Goal: Task Accomplishment & Management: Use online tool/utility

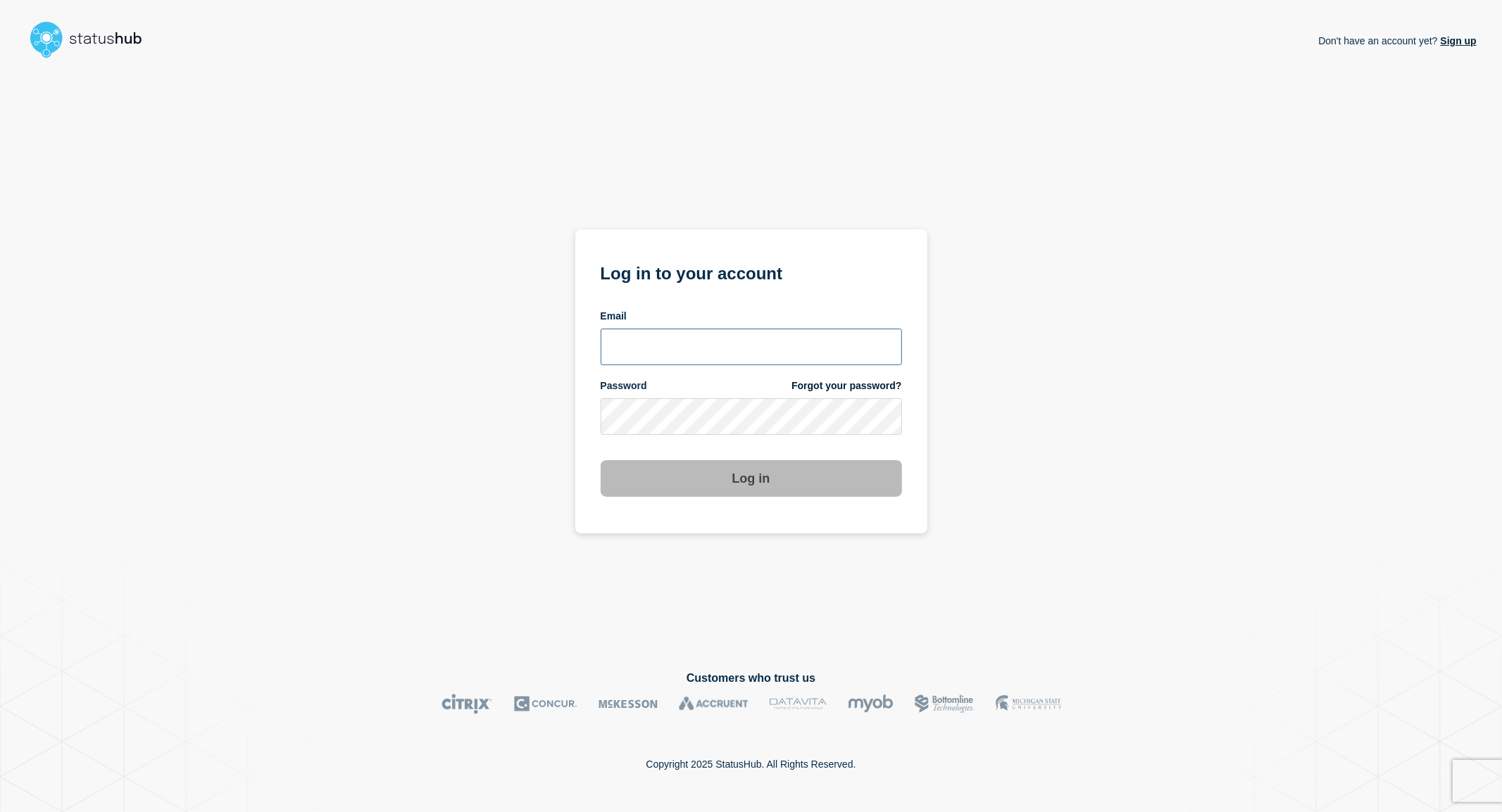
click at [707, 338] on input "email input" at bounding box center [751, 347] width 301 height 37
type input "[PERSON_NAME][EMAIL_ADDRESS][PERSON_NAME][DOMAIN_NAME]"
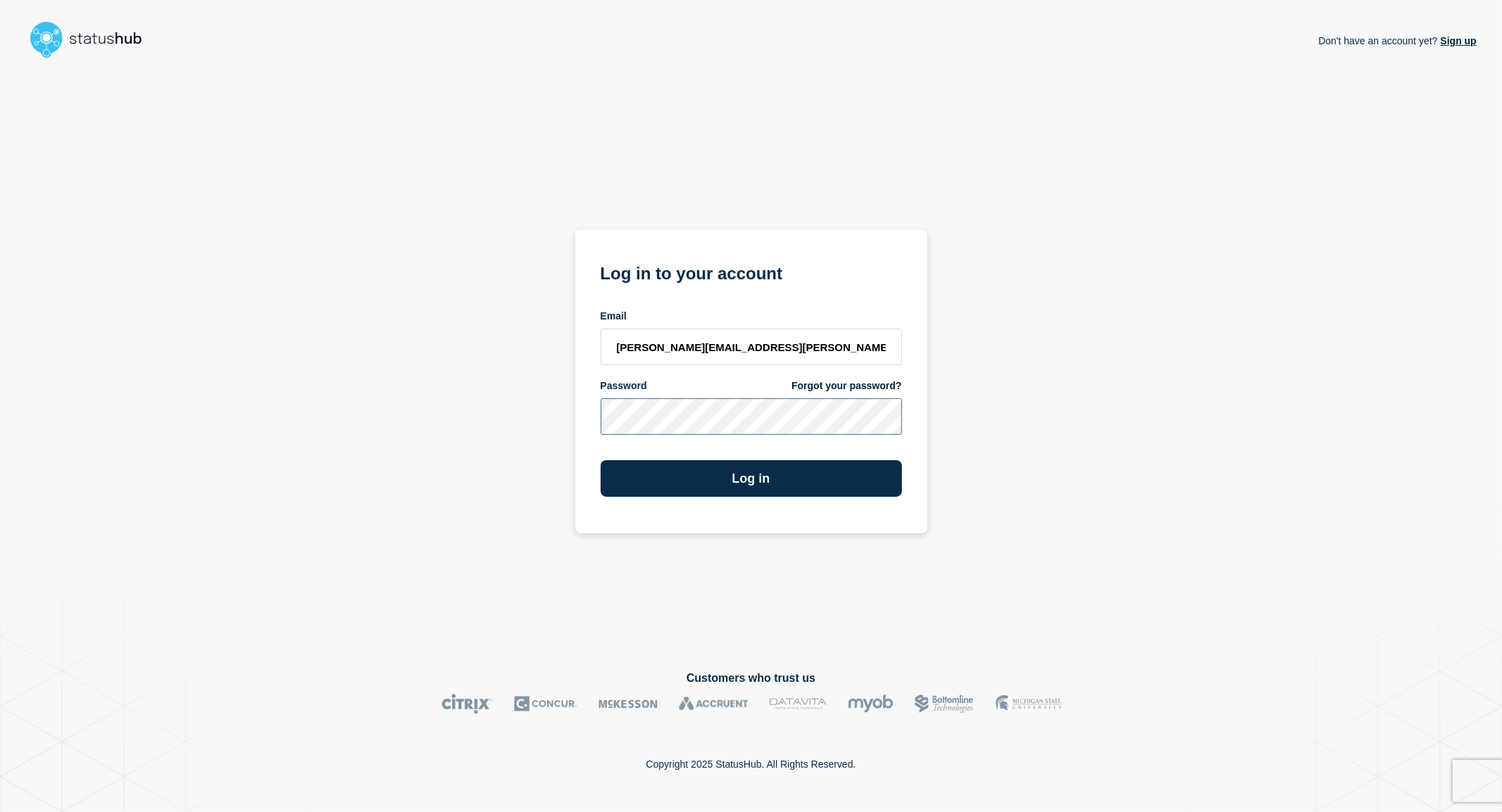
click at [600, 460] on button "Log in" at bounding box center [751, 479] width 301 height 37
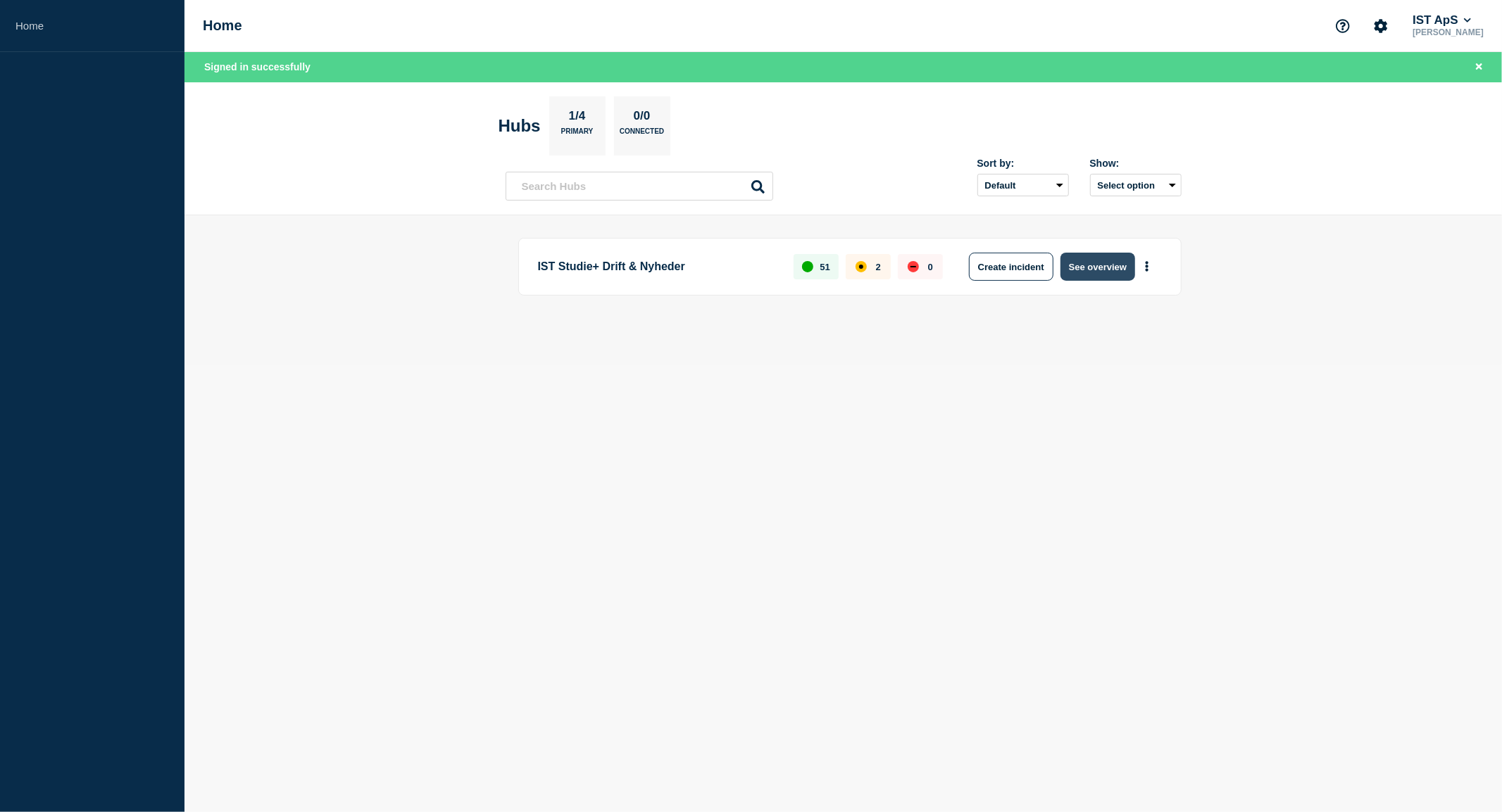
click at [1106, 271] on button "See overview" at bounding box center [1097, 267] width 75 height 28
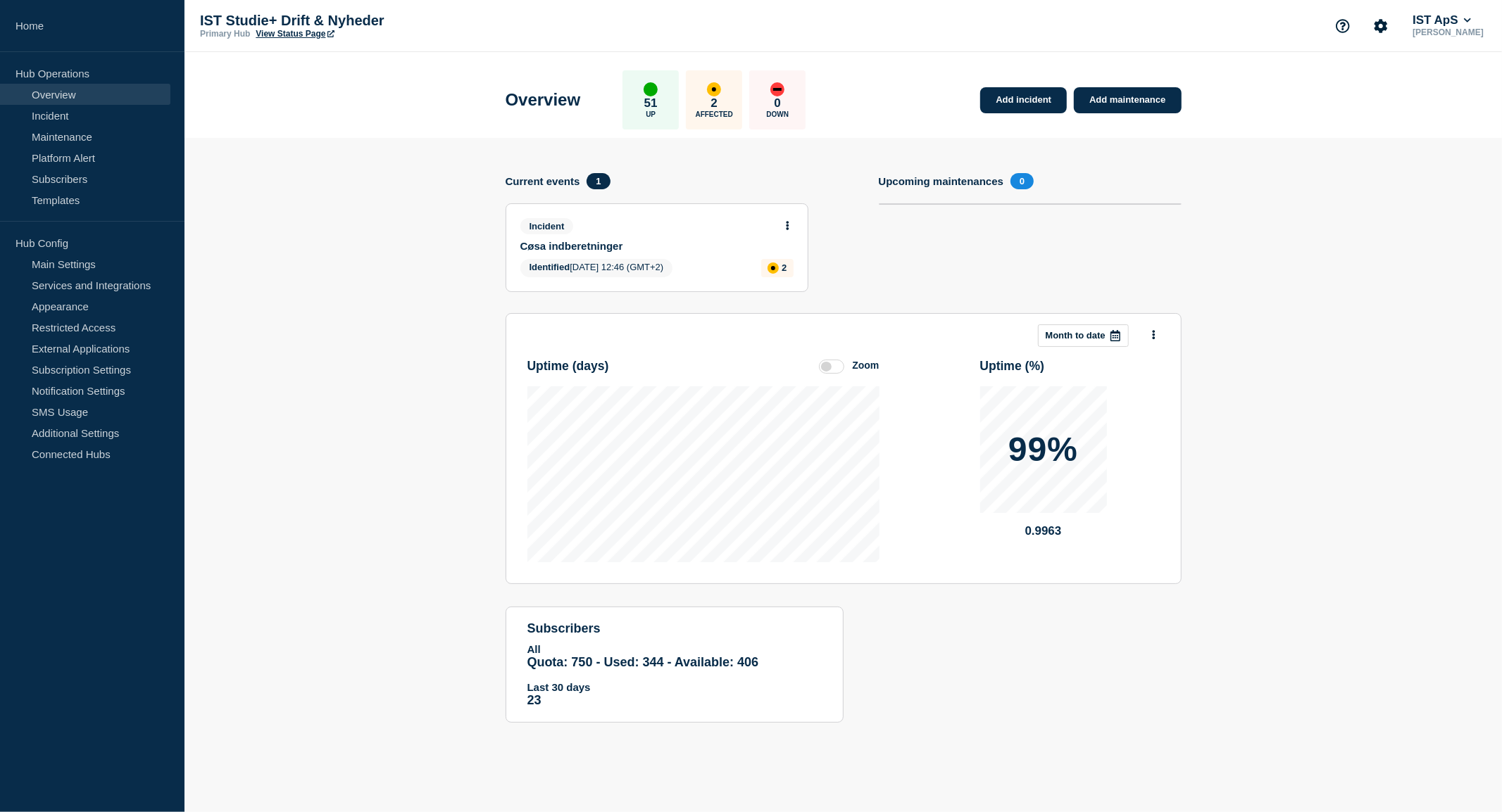
click at [717, 100] on p "2" at bounding box center [714, 103] width 6 height 14
click at [53, 90] on link "Overview" at bounding box center [85, 94] width 170 height 21
click at [73, 72] on p "Hub Operations" at bounding box center [92, 73] width 185 height 21
click at [716, 89] on div "affected" at bounding box center [714, 90] width 5 height 5
click at [788, 226] on icon at bounding box center [788, 226] width 4 height 9
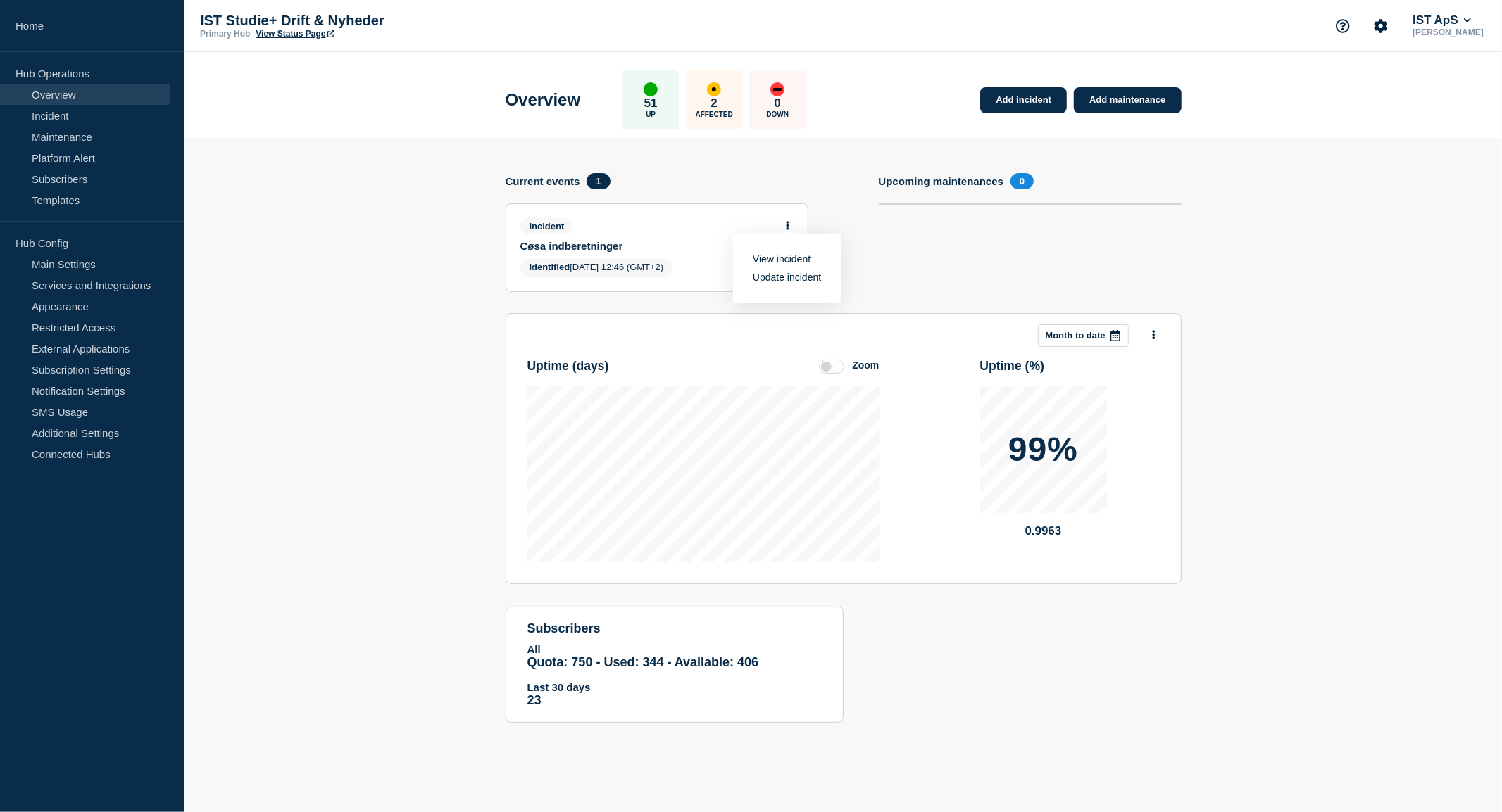
click at [791, 279] on link "Update incident" at bounding box center [787, 277] width 69 height 11
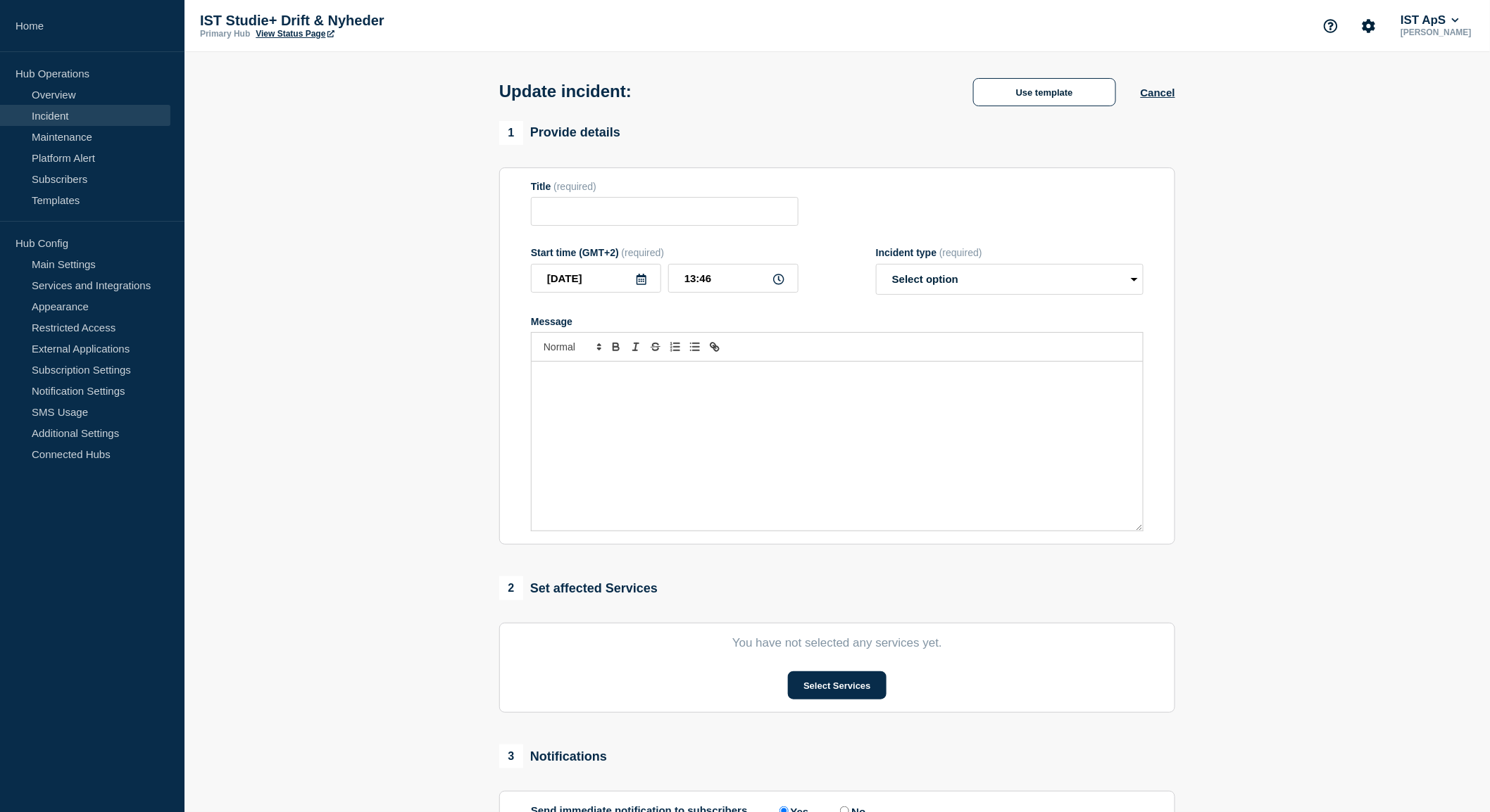
type input "Cøsa indberetninger"
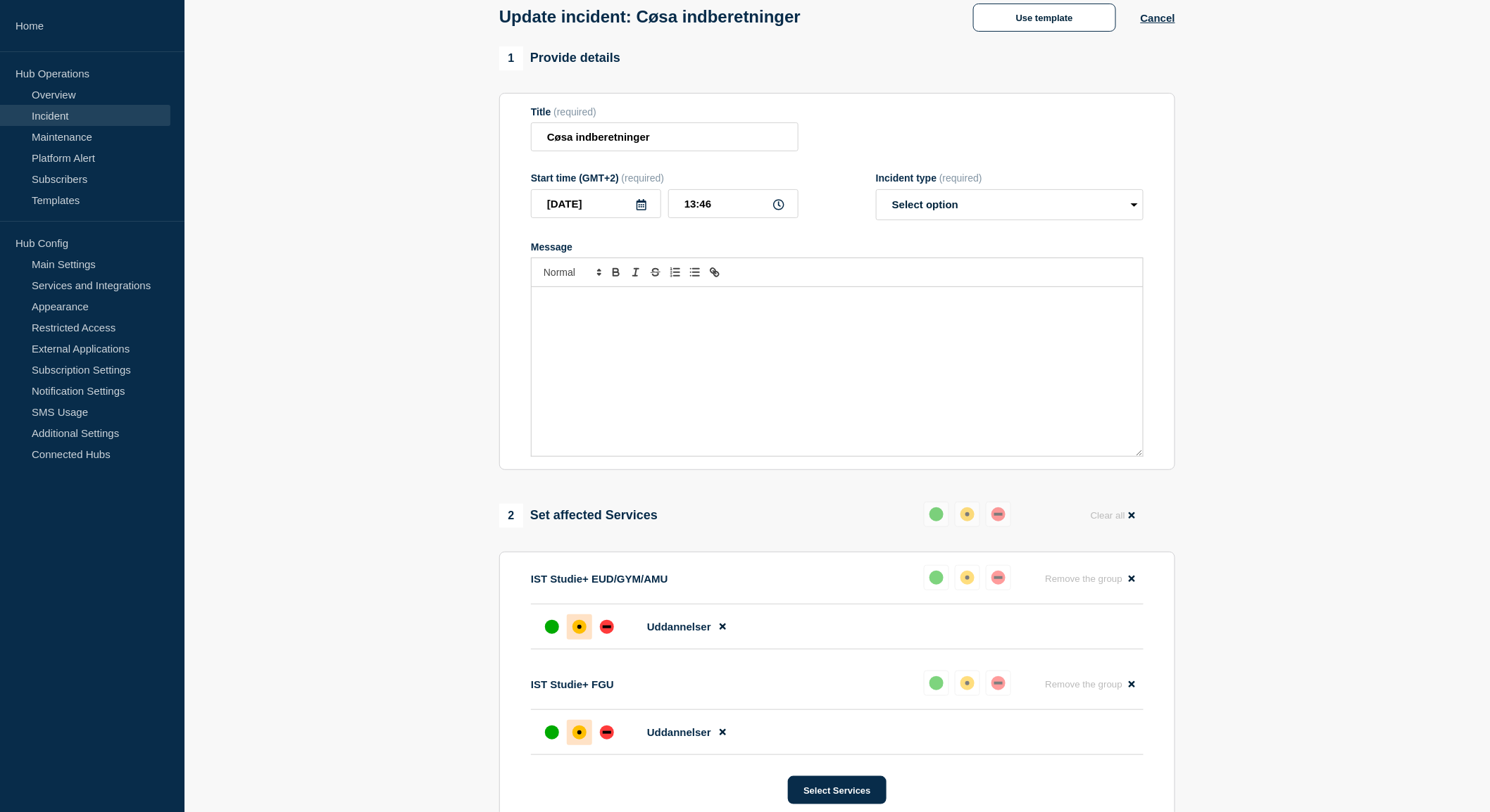
scroll to position [73, 0]
click at [900, 214] on select "Select option Investigating Identified Monitoring Resolved" at bounding box center [1009, 206] width 268 height 31
select select "identified"
click at [876, 194] on select "Select option Investigating Identified Monitoring Resolved" at bounding box center [1009, 206] width 268 height 31
click at [628, 332] on div "Message" at bounding box center [837, 373] width 611 height 169
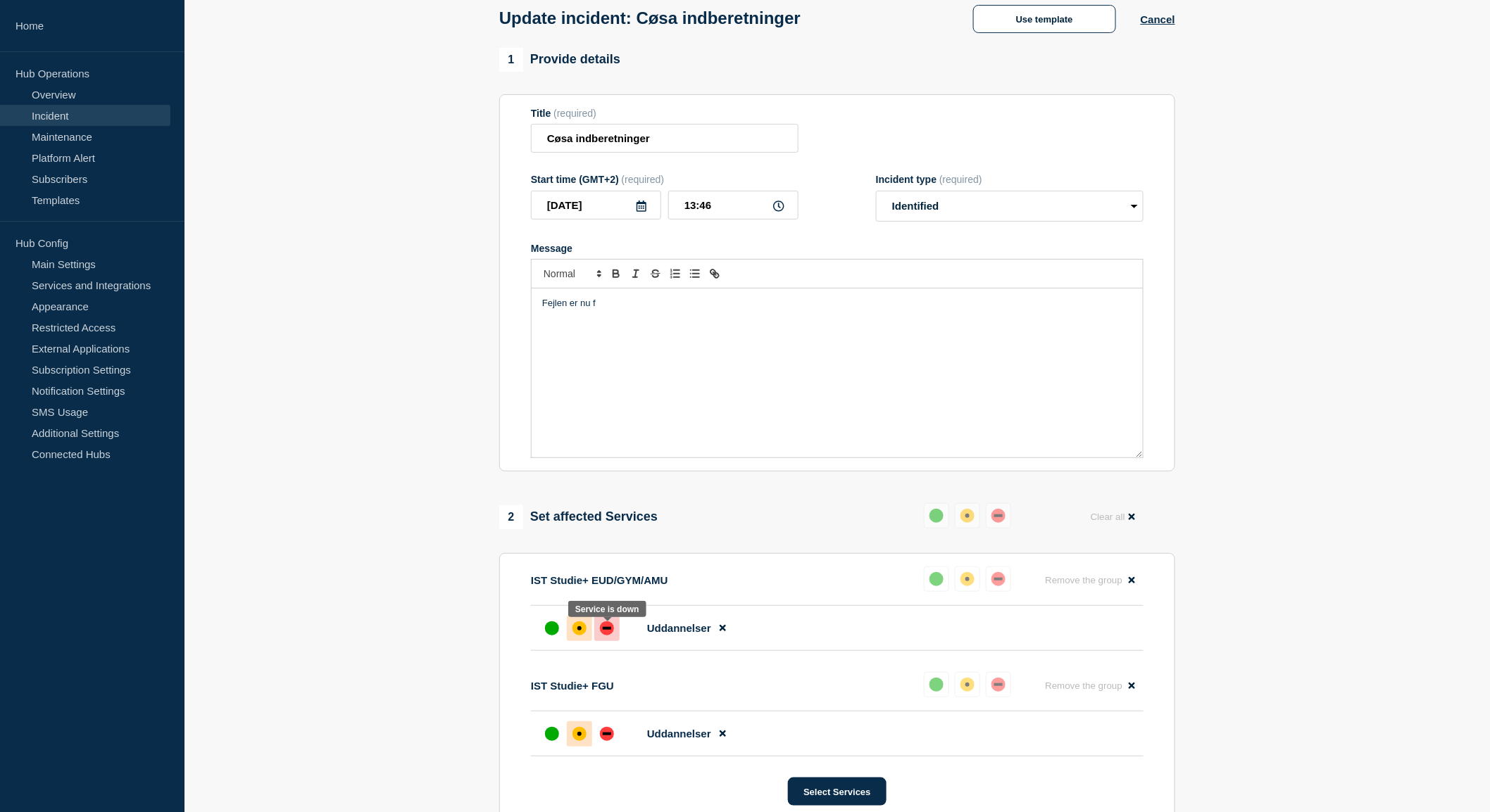
click at [608, 639] on div at bounding box center [607, 628] width 26 height 26
click at [722, 632] on icon at bounding box center [723, 628] width 6 height 6
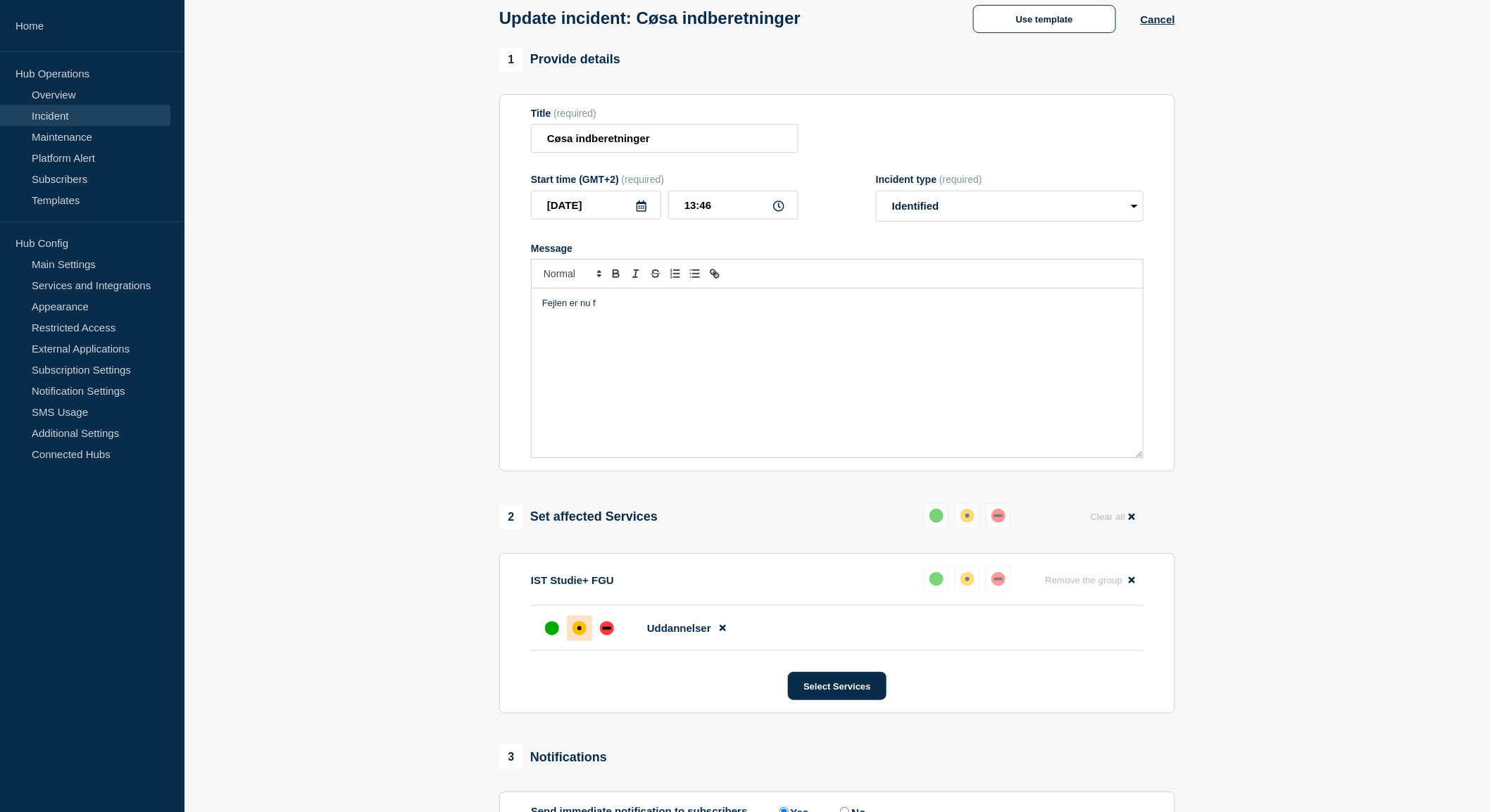
click at [640, 309] on p "Fejlen er nu f" at bounding box center [837, 303] width 590 height 13
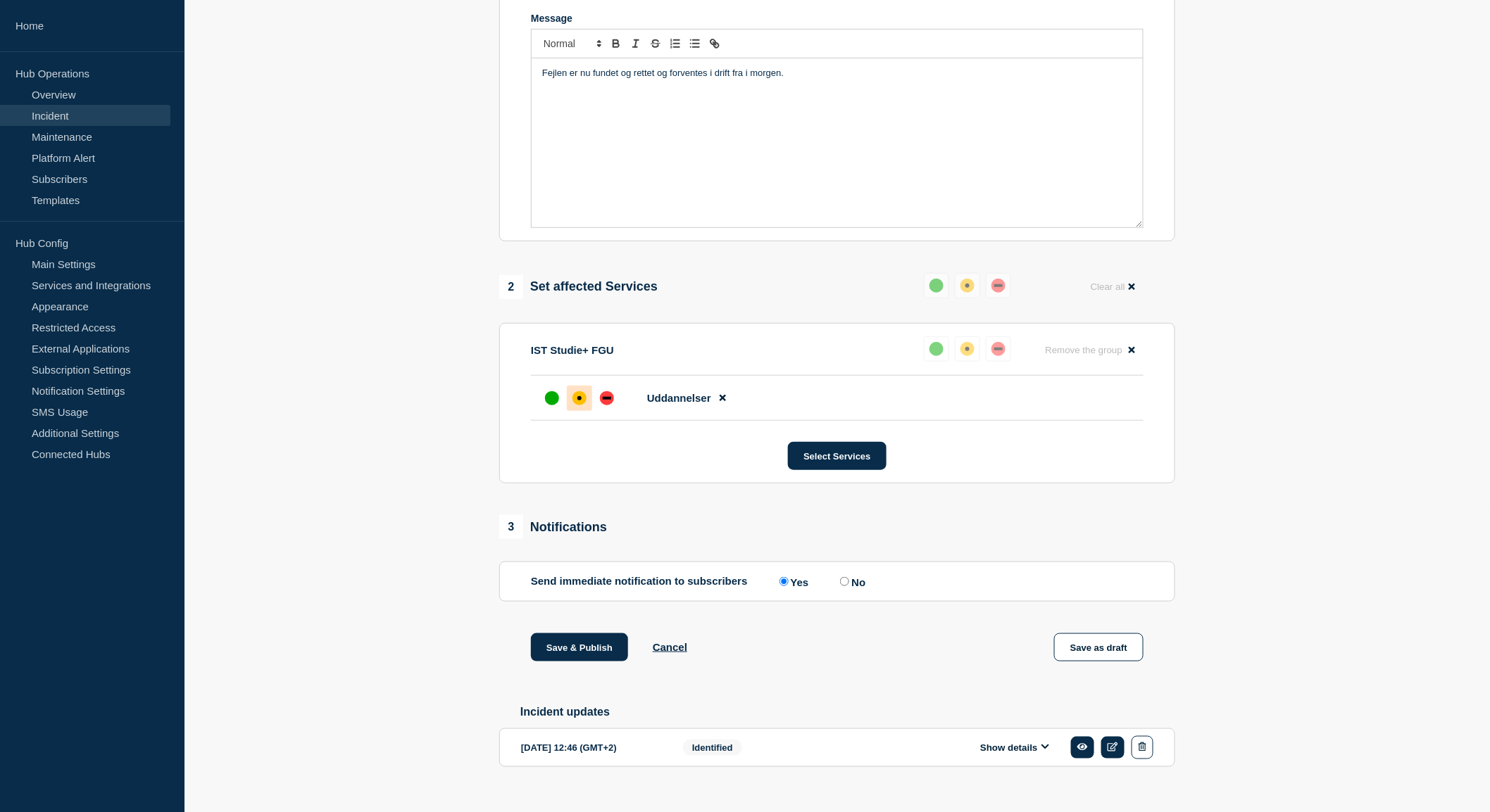
scroll to position [332, 0]
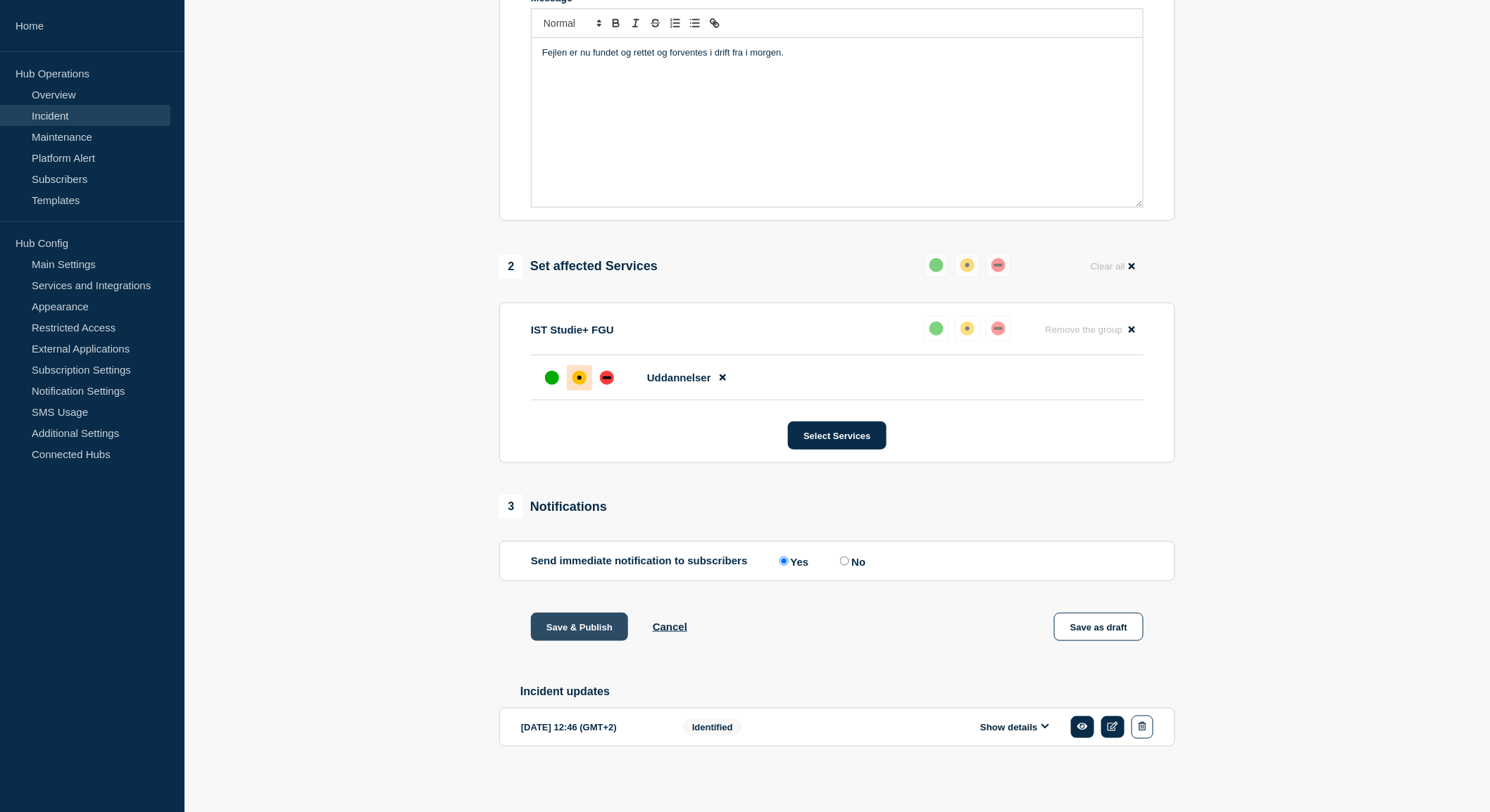
click at [597, 627] on button "Save & Publish" at bounding box center [579, 627] width 97 height 28
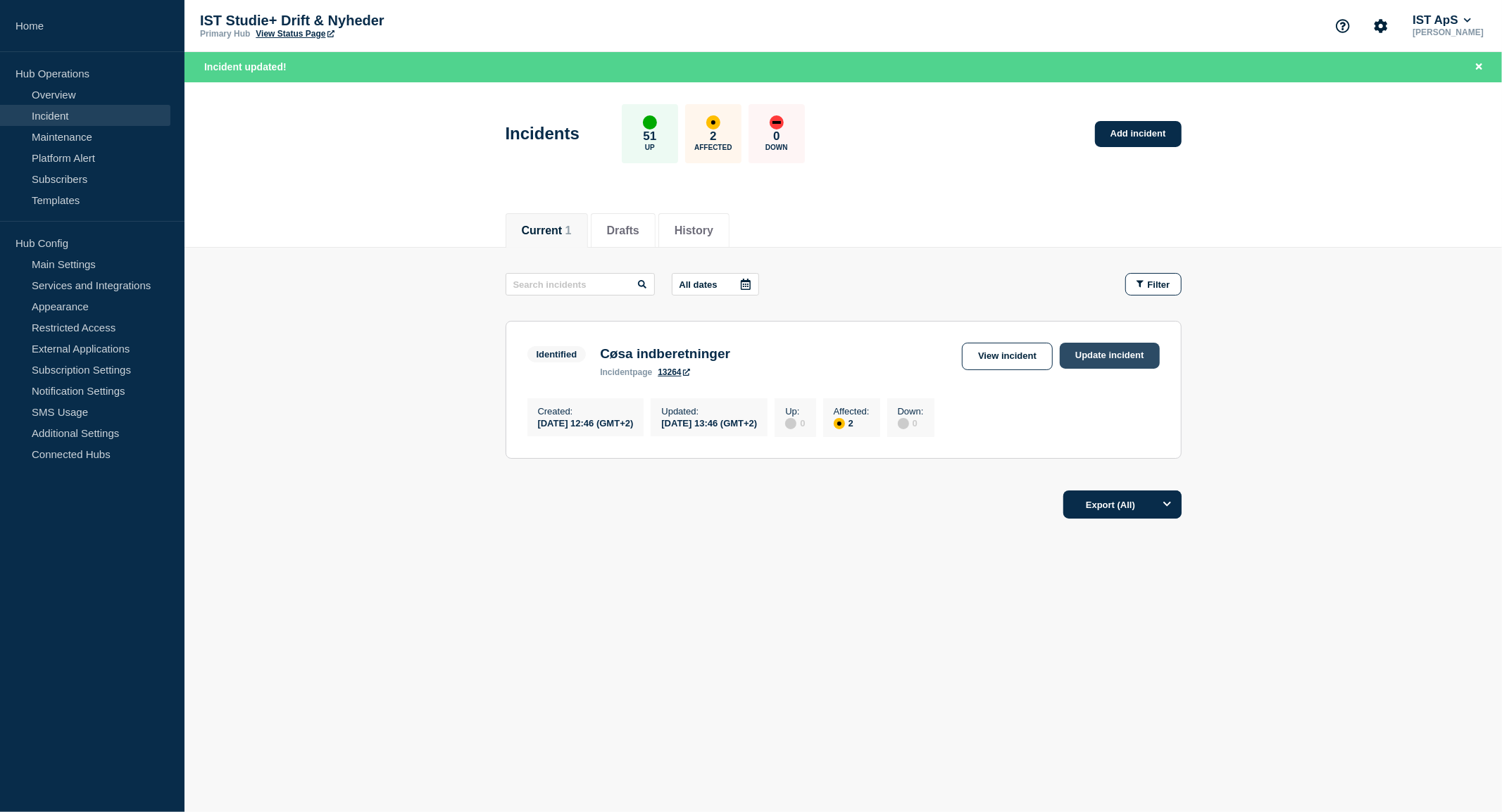
click at [1108, 363] on link "Update incident" at bounding box center [1109, 355] width 100 height 26
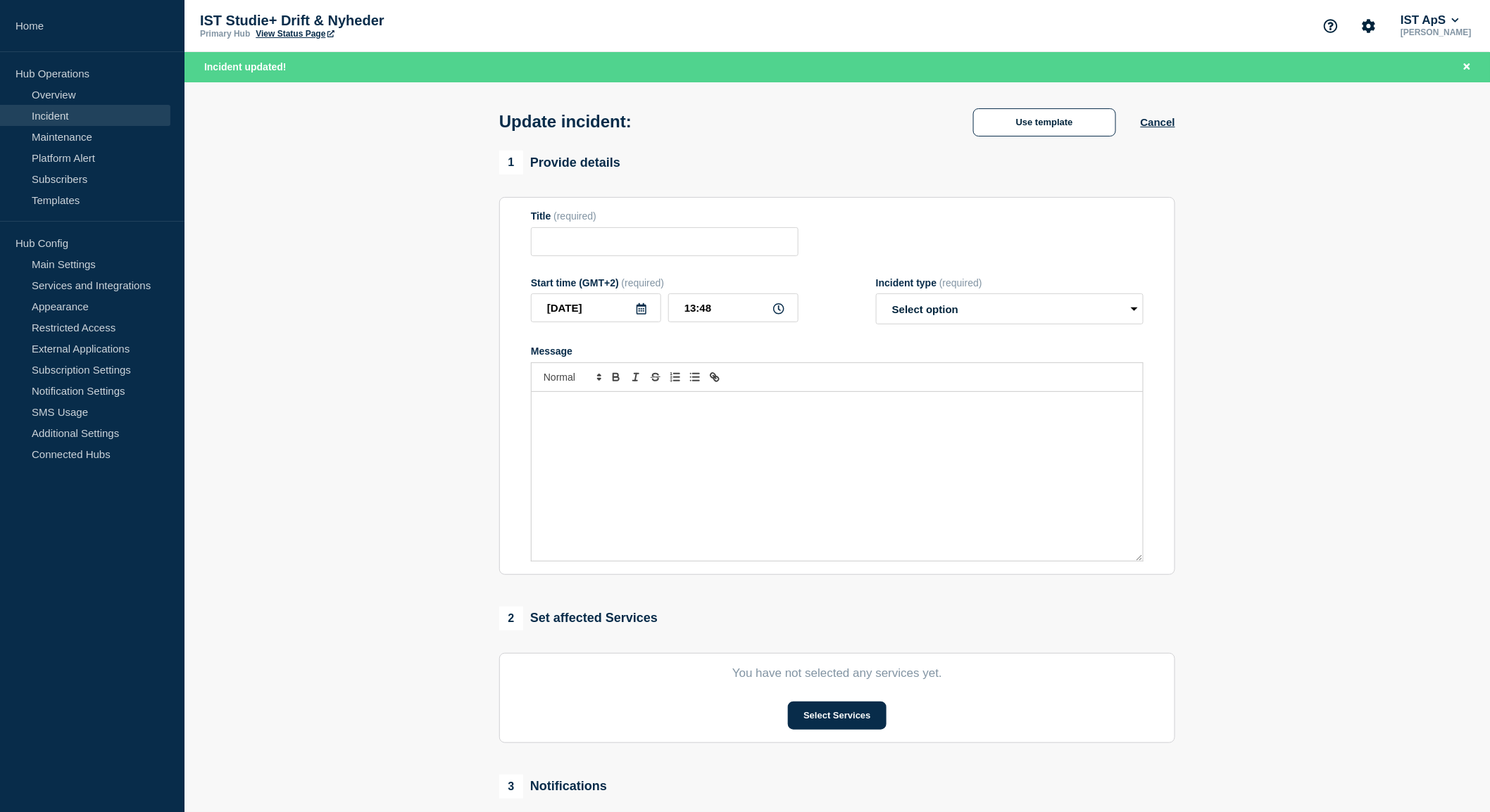
type input "Cøsa indberetninger"
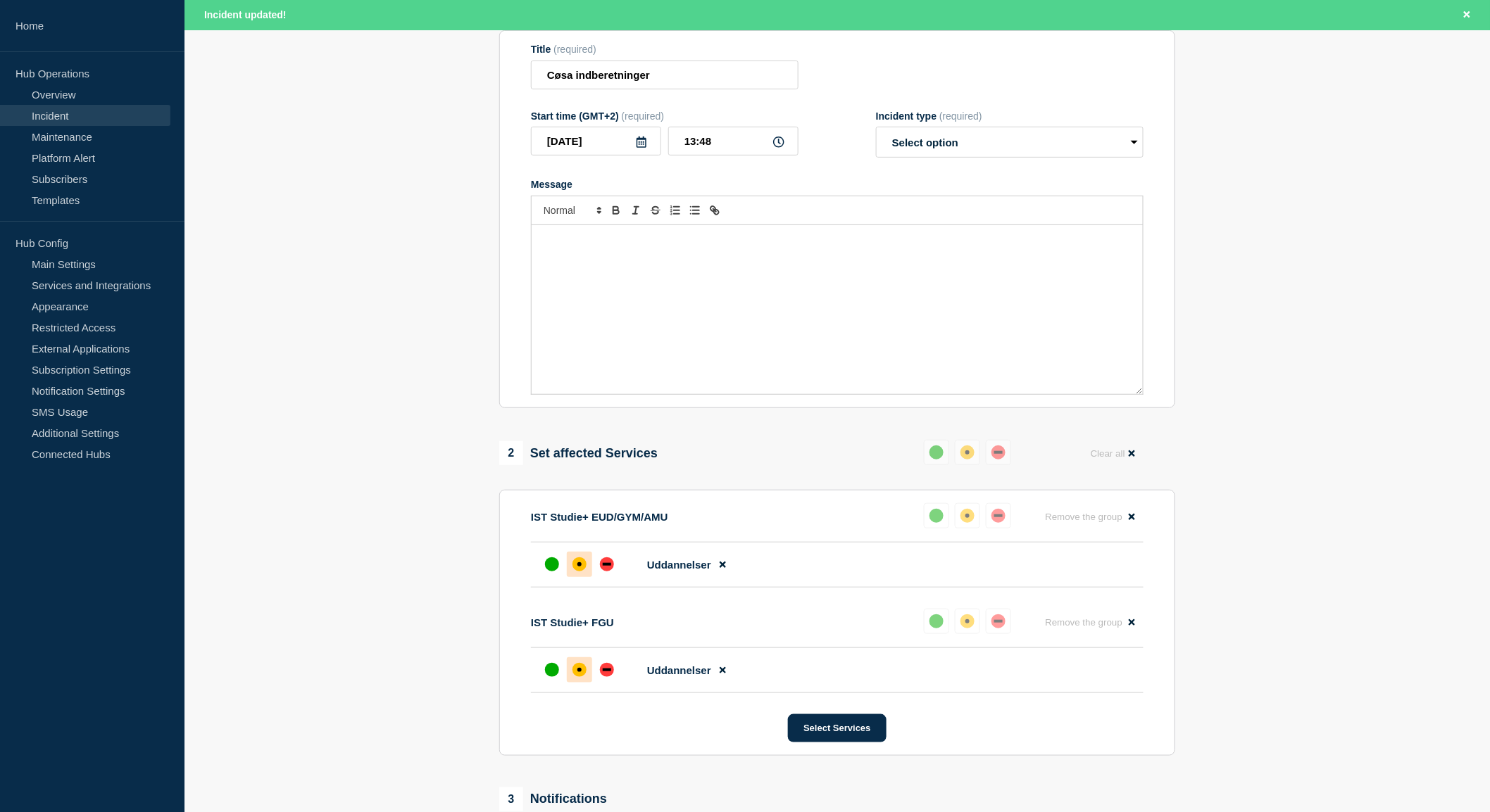
scroll to position [166, 0]
click at [723, 674] on icon at bounding box center [723, 670] width 6 height 6
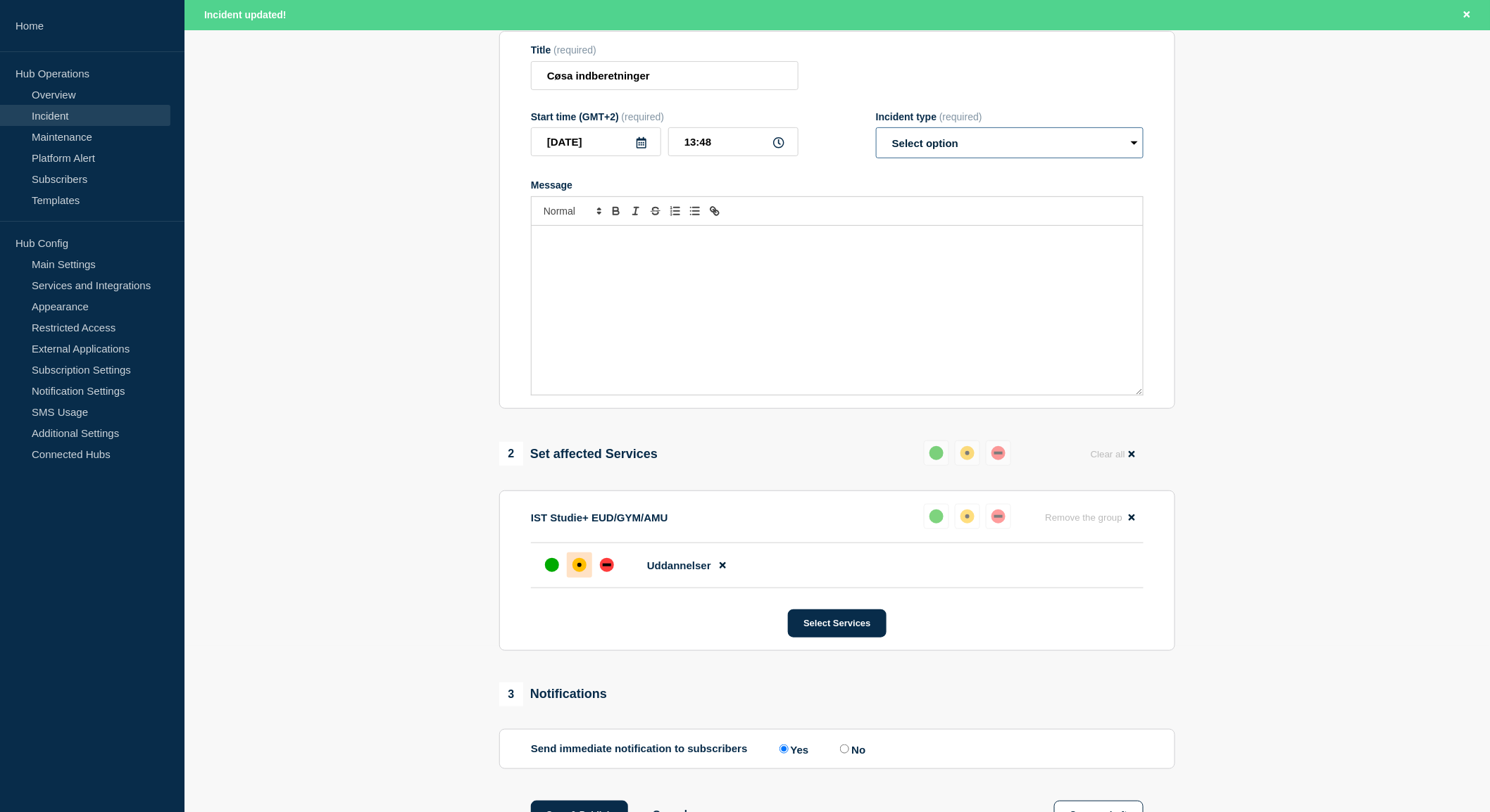
click at [1108, 148] on select "Select option Investigating Identified Monitoring Resolved" at bounding box center [1009, 142] width 268 height 31
select select "resolved"
click at [876, 133] on select "Select option Investigating Identified Monitoring Resolved" at bounding box center [1009, 142] width 268 height 31
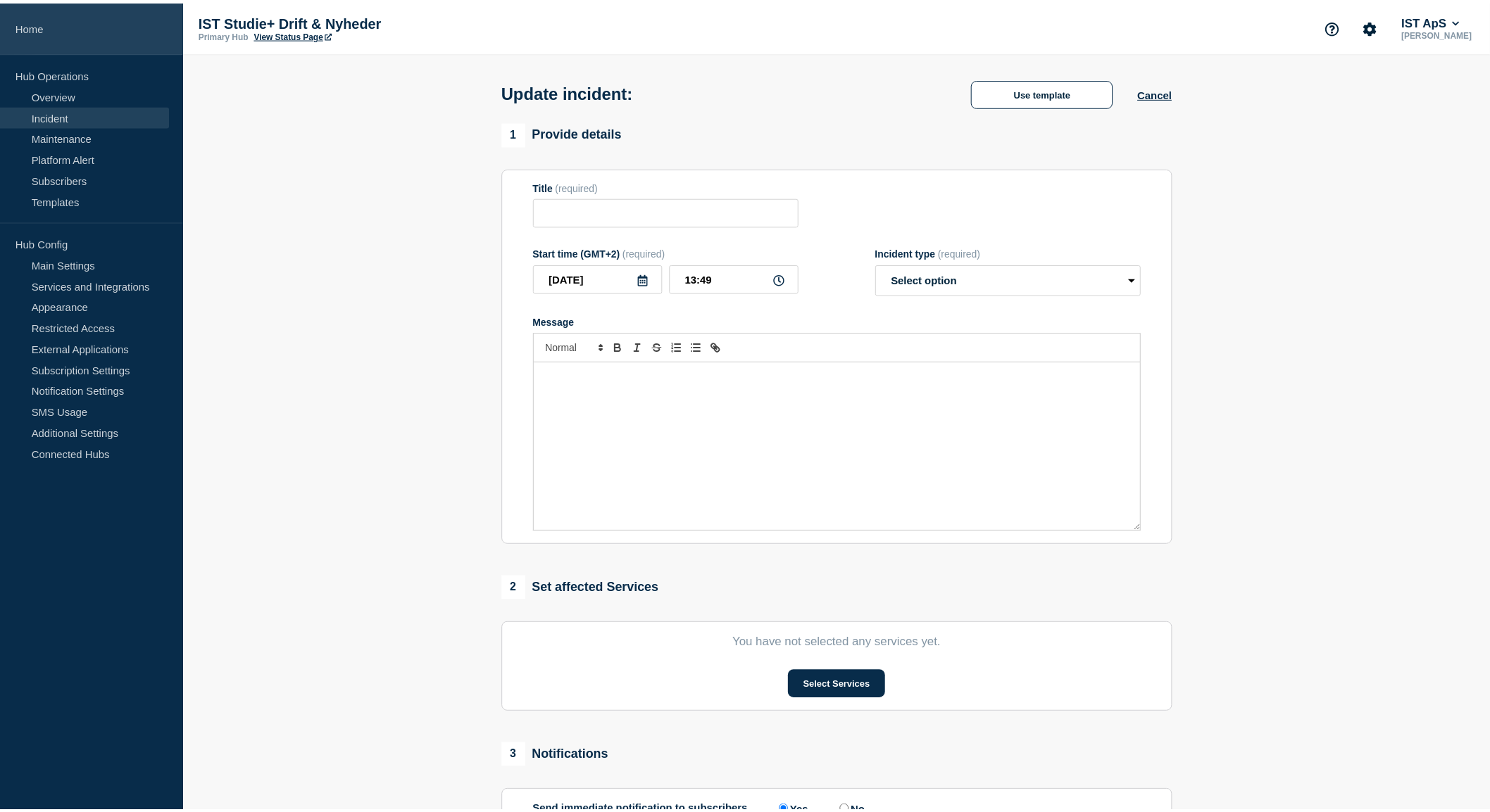
scroll to position [122, 0]
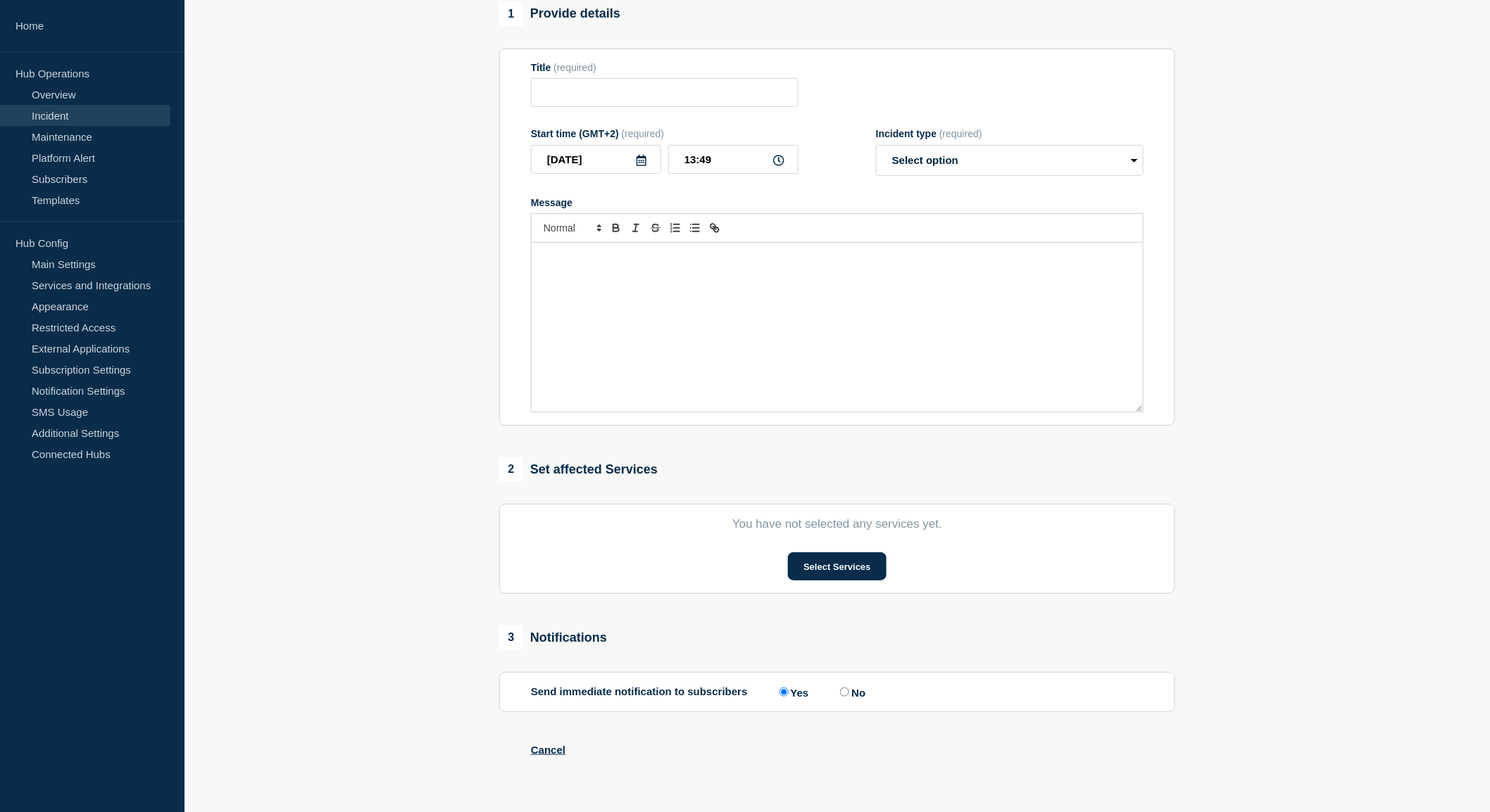
type input "Cøsa indberetninger"
